Goal: Information Seeking & Learning: Learn about a topic

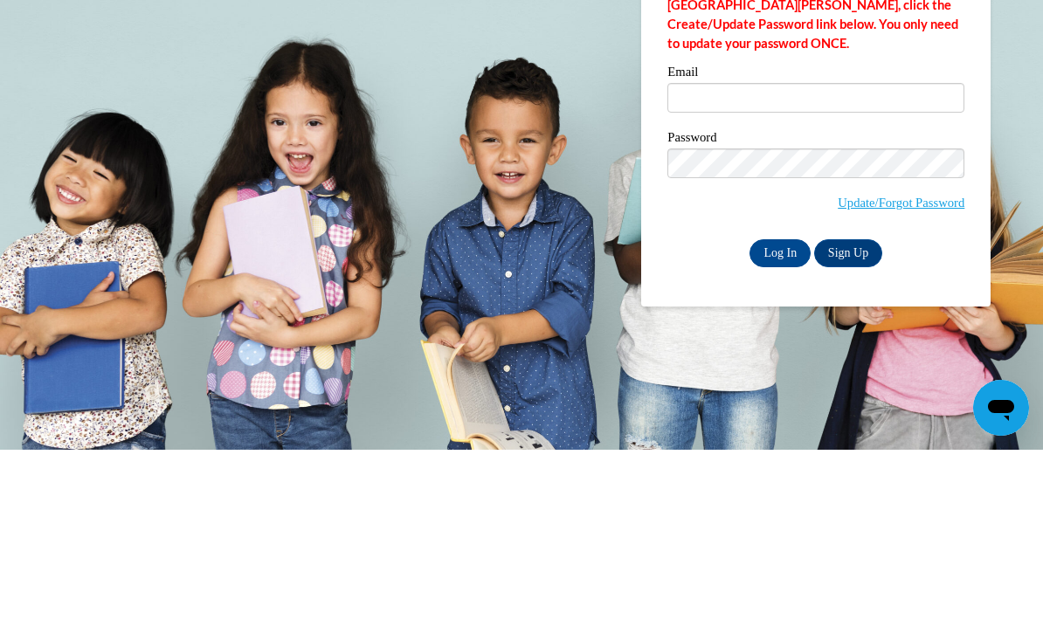
type input "[EMAIL_ADDRESS][DOMAIN_NAME]"
click at [780, 410] on input "Log In" at bounding box center [780, 424] width 61 height 28
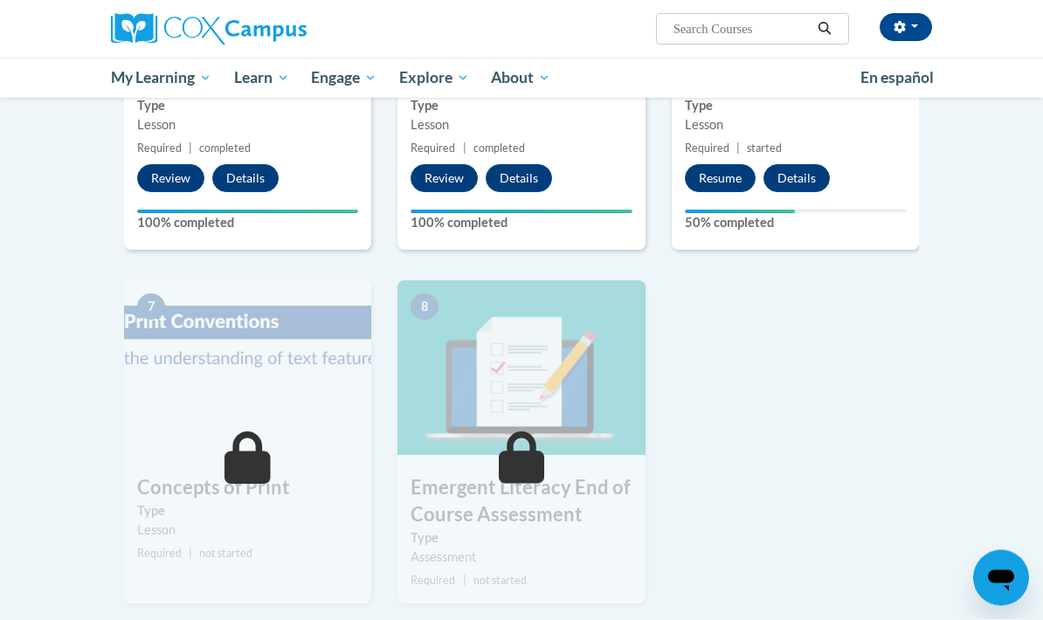
click at [710, 185] on button "Resume" at bounding box center [720, 179] width 71 height 28
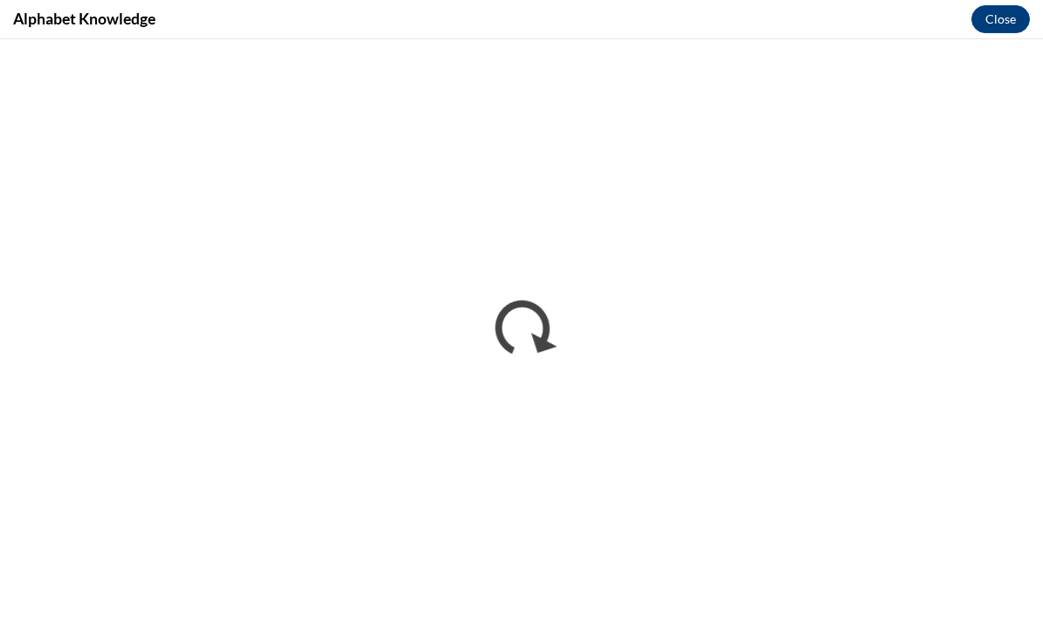
click at [1014, 28] on button "Close" at bounding box center [1001, 19] width 59 height 28
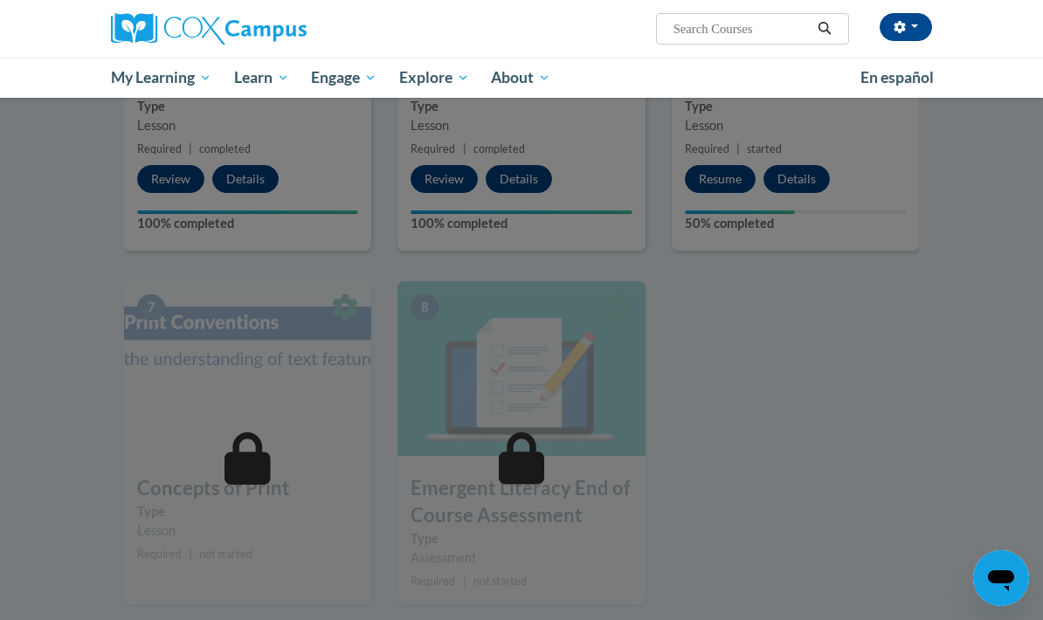
click at [855, 291] on div at bounding box center [521, 310] width 1043 height 620
